Goal: Find specific page/section: Find specific page/section

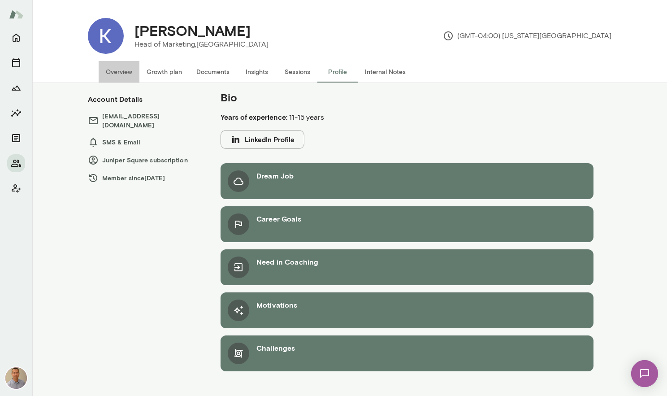
click at [121, 72] on button "Overview" at bounding box center [119, 72] width 41 height 22
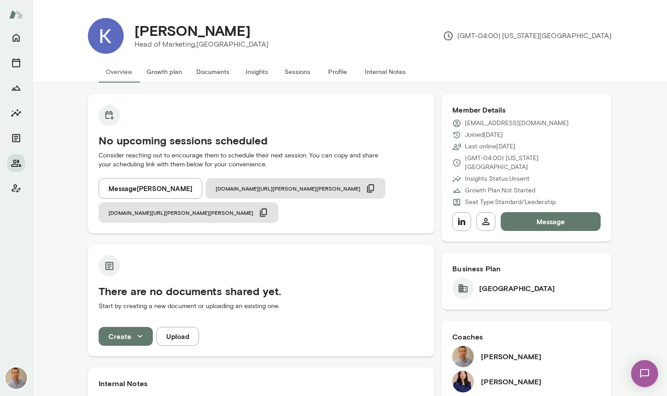
click at [337, 70] on button "Profile" at bounding box center [338, 72] width 40 height 22
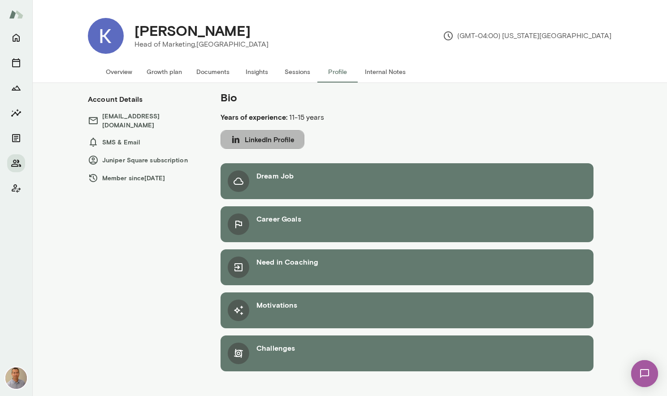
click at [271, 137] on button "LinkedIn Profile" at bounding box center [263, 139] width 84 height 19
click at [120, 72] on button "Overview" at bounding box center [119, 72] width 41 height 22
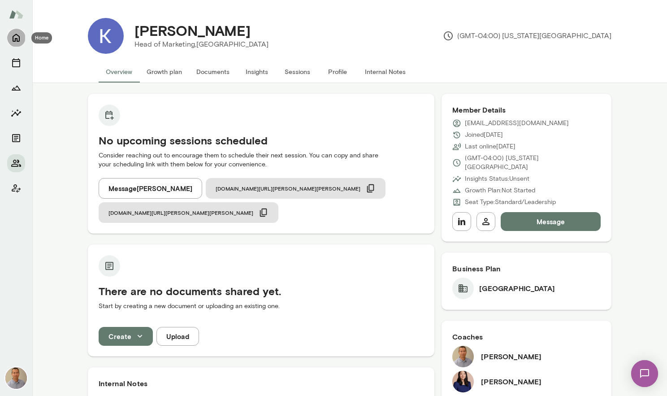
click at [12, 41] on icon "Home" at bounding box center [16, 37] width 11 height 11
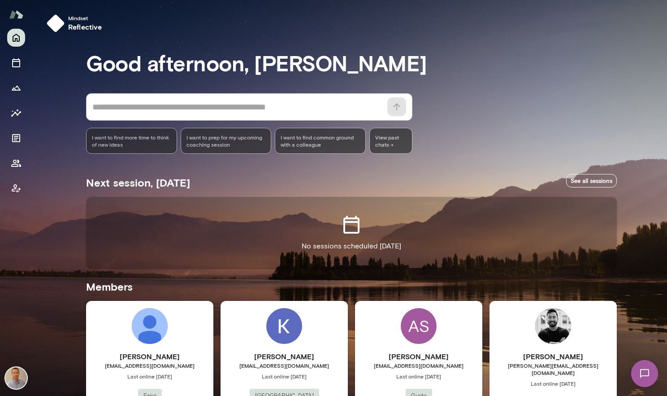
click at [59, 229] on div "Mindset reflective Good afternoon, [PERSON_NAME] * ​ ​ I want to find more time…" at bounding box center [349, 327] width 635 height 655
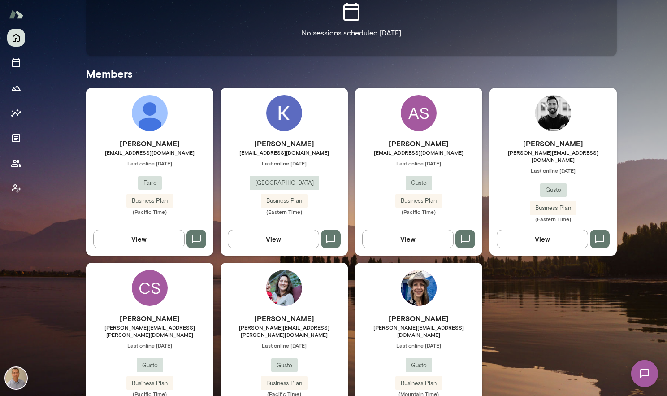
scroll to position [244, 0]
